Goal: Find specific page/section: Find specific page/section

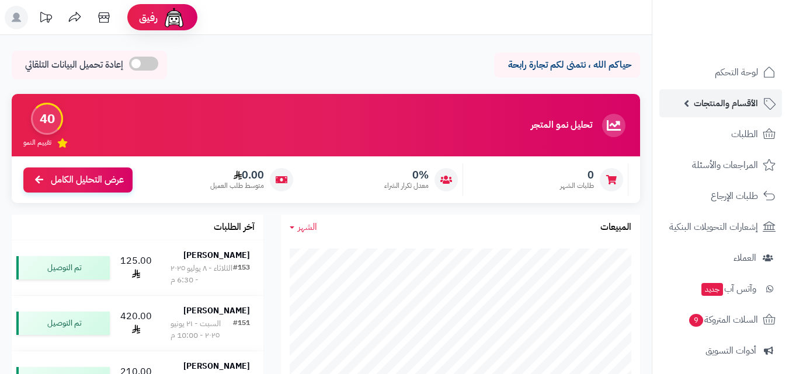
click at [738, 100] on span "الأقسام والمنتجات" at bounding box center [726, 103] width 64 height 16
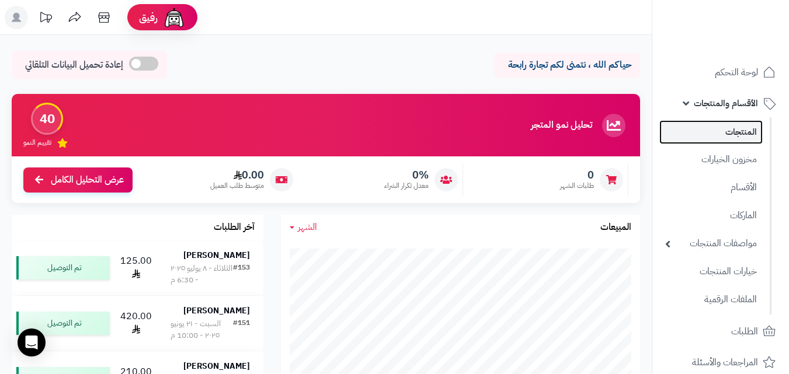
click at [722, 134] on link "المنتجات" at bounding box center [710, 132] width 103 height 24
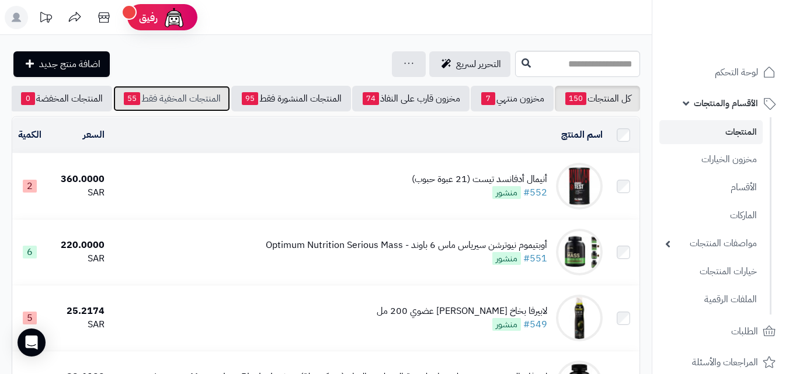
click at [178, 97] on link "المنتجات المخفية فقط 55" at bounding box center [171, 99] width 117 height 26
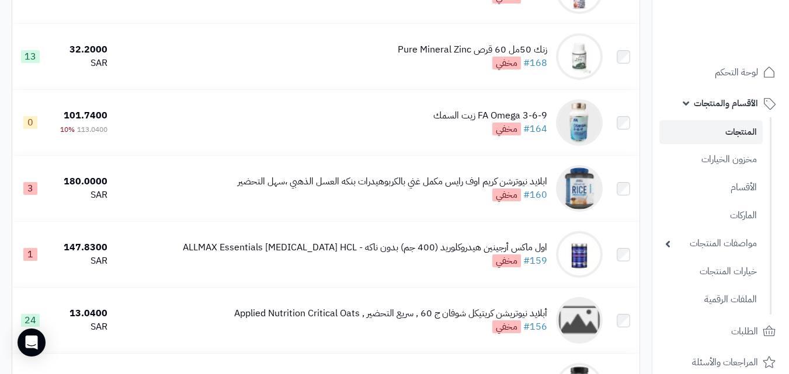
scroll to position [1487, 0]
